Goal: Entertainment & Leisure: Consume media (video, audio)

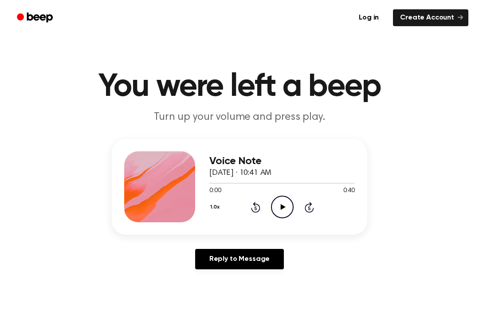
scroll to position [1, 0]
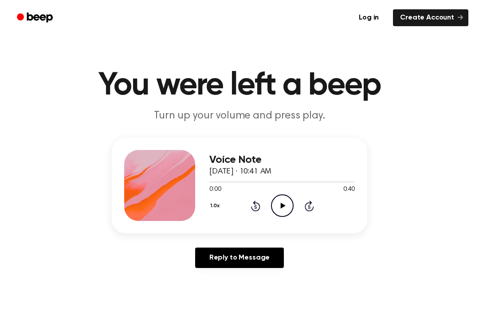
click at [282, 210] on icon "Play Audio" at bounding box center [282, 205] width 23 height 23
click at [257, 203] on icon at bounding box center [255, 206] width 9 height 11
click at [256, 201] on icon "Rewind 5 seconds" at bounding box center [256, 206] width 10 height 12
click at [267, 196] on div "1.0x Rewind 5 seconds Pause Audio Skip 5 seconds" at bounding box center [282, 205] width 146 height 23
click at [279, 202] on icon "Pause Audio" at bounding box center [282, 205] width 23 height 23
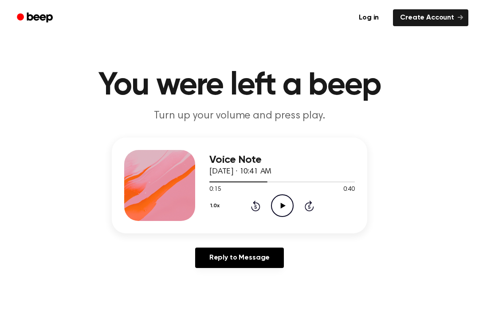
click at [278, 203] on icon "Play Audio" at bounding box center [282, 205] width 23 height 23
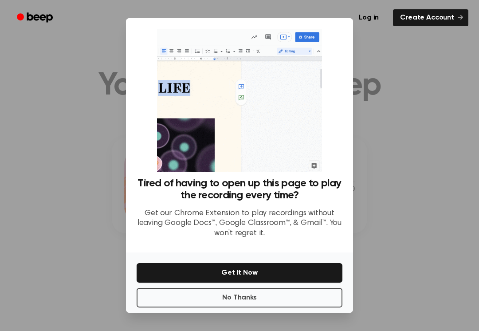
click at [187, 299] on button "No Thanks" at bounding box center [240, 298] width 206 height 20
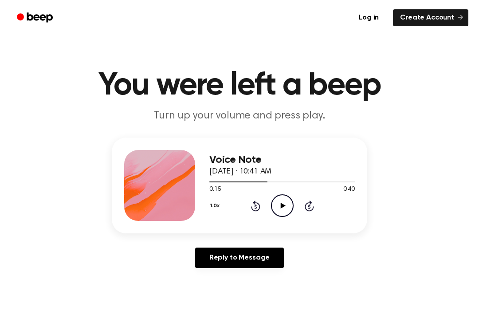
click at [278, 201] on icon "Play Audio" at bounding box center [282, 205] width 23 height 23
click at [252, 210] on icon "Rewind 5 seconds" at bounding box center [256, 206] width 10 height 12
click at [248, 205] on div "1.0x Rewind 5 seconds Pause Audio Skip 5 seconds" at bounding box center [282, 205] width 146 height 23
click at [256, 202] on icon "Rewind 5 seconds" at bounding box center [256, 206] width 10 height 12
click at [253, 211] on icon "Rewind 5 seconds" at bounding box center [256, 206] width 10 height 12
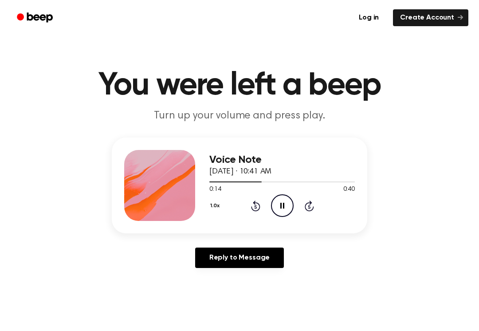
click at [253, 203] on icon at bounding box center [255, 206] width 9 height 11
click at [255, 207] on icon at bounding box center [255, 207] width 2 height 4
click at [251, 204] on icon "Rewind 5 seconds" at bounding box center [256, 206] width 10 height 12
click at [254, 201] on icon "Rewind 5 seconds" at bounding box center [256, 206] width 10 height 12
